Goal: Task Accomplishment & Management: Manage account settings

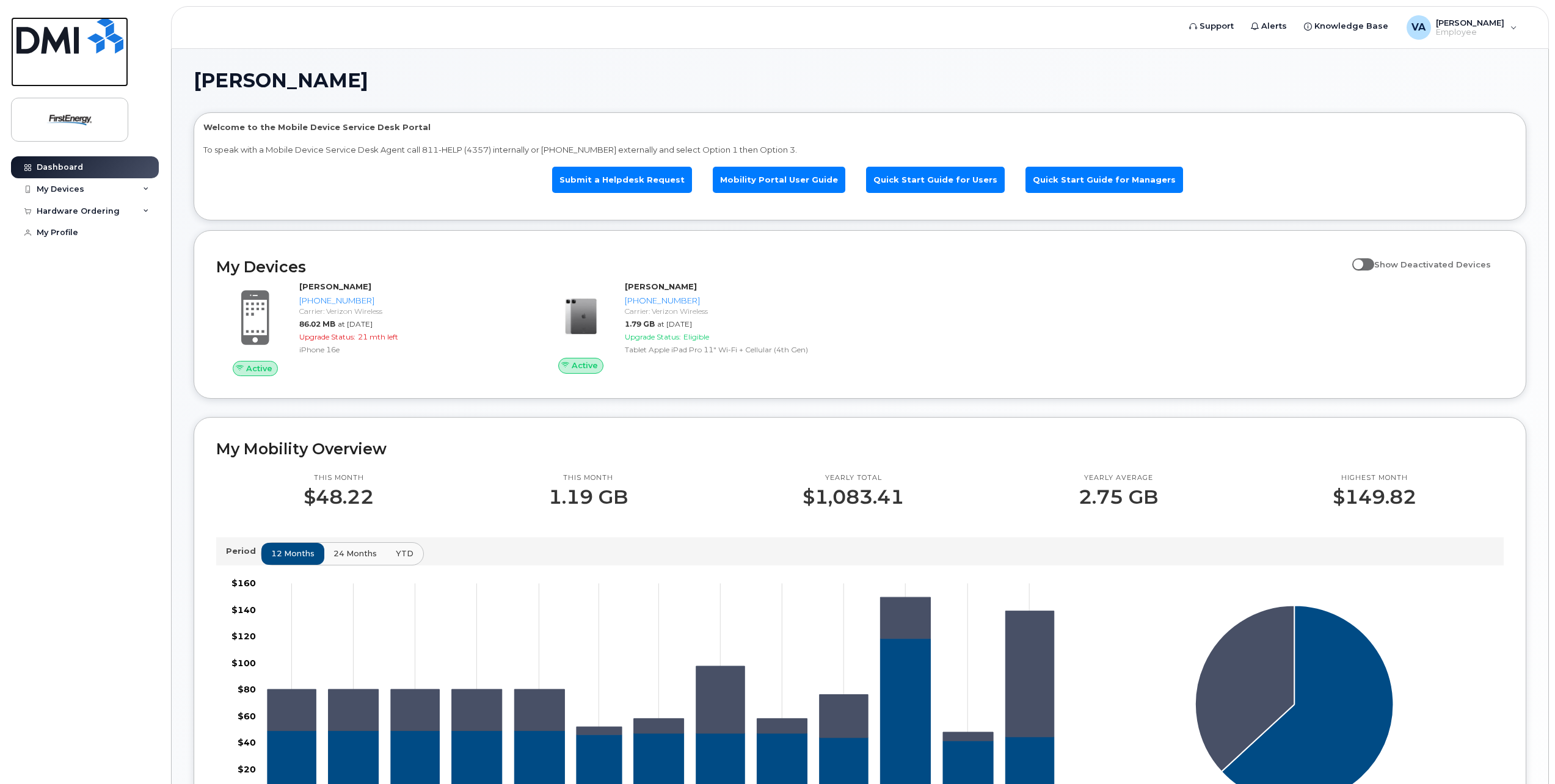
click at [47, 40] on img at bounding box center [70, 36] width 107 height 37
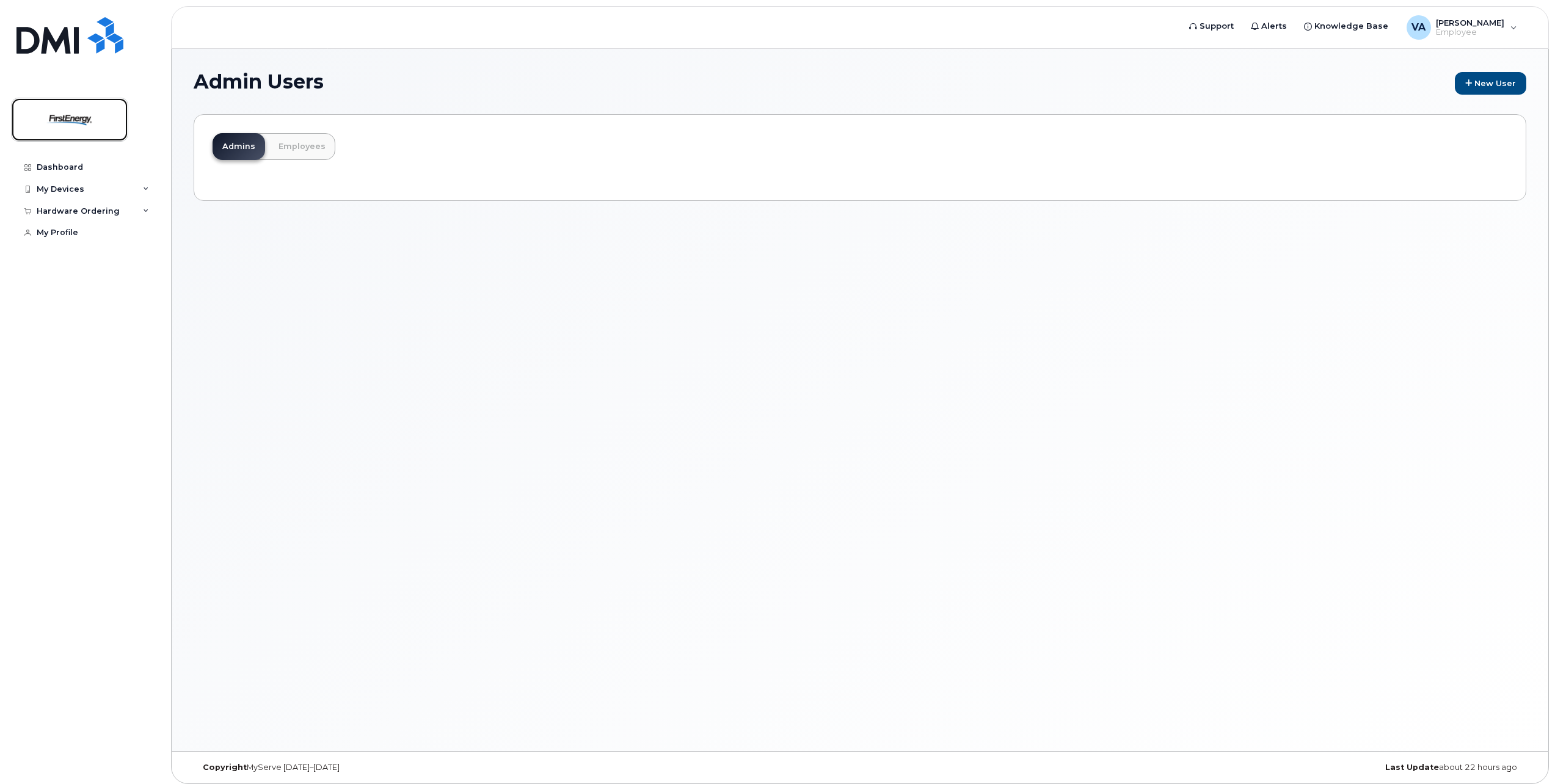
click at [90, 116] on img at bounding box center [69, 119] width 94 height 36
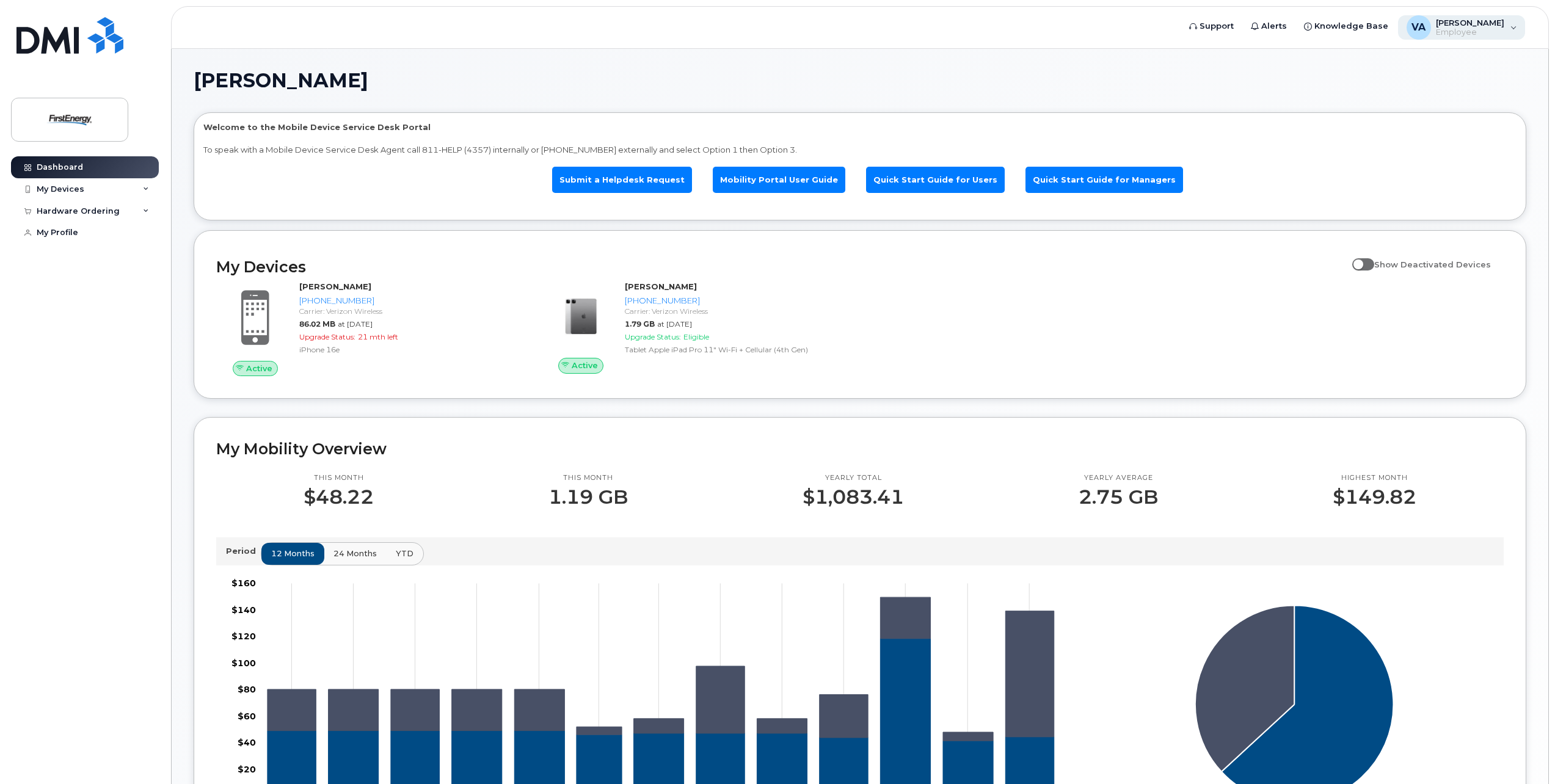
click at [1514, 28] on div "VA [PERSON_NAME] Employee" at bounding box center [1461, 28] width 127 height 24
click at [1383, 126] on div "Sign out" at bounding box center [1436, 126] width 176 height 23
